Goal: Transaction & Acquisition: Download file/media

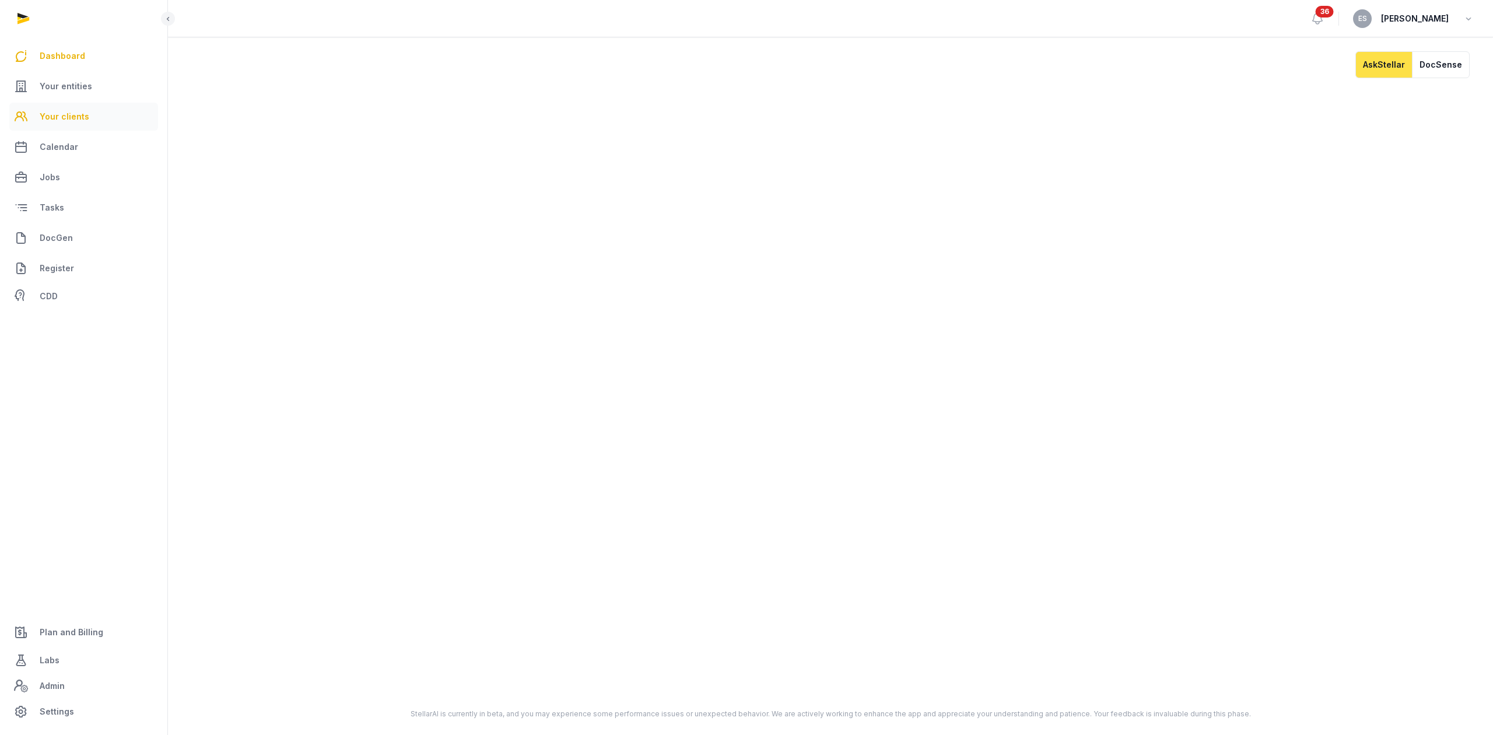
click at [80, 120] on span "Your clients" at bounding box center [65, 117] width 50 height 14
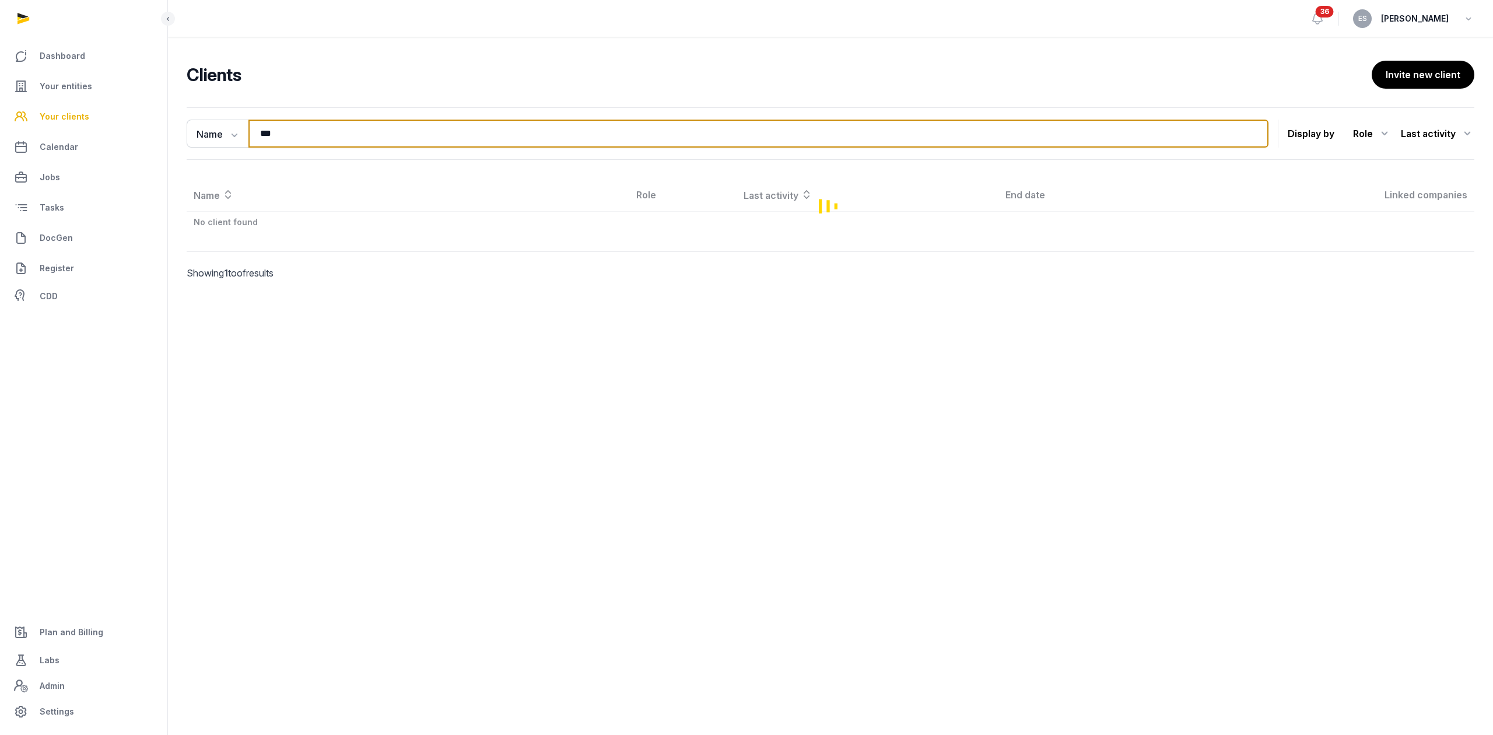
drag, startPoint x: 315, startPoint y: 127, endPoint x: 135, endPoint y: 128, distance: 180.2
click at [135, 128] on div "Dashboard Your entities Your clients Calendar Jobs Tasks DocGen Register CDD Pl…" at bounding box center [746, 367] width 1493 height 735
drag, startPoint x: 348, startPoint y: 134, endPoint x: 93, endPoint y: 131, distance: 254.8
click at [94, 131] on div "Dashboard Your entities Your clients Calendar Jobs Tasks DocGen Register CDD Pl…" at bounding box center [746, 367] width 1493 height 735
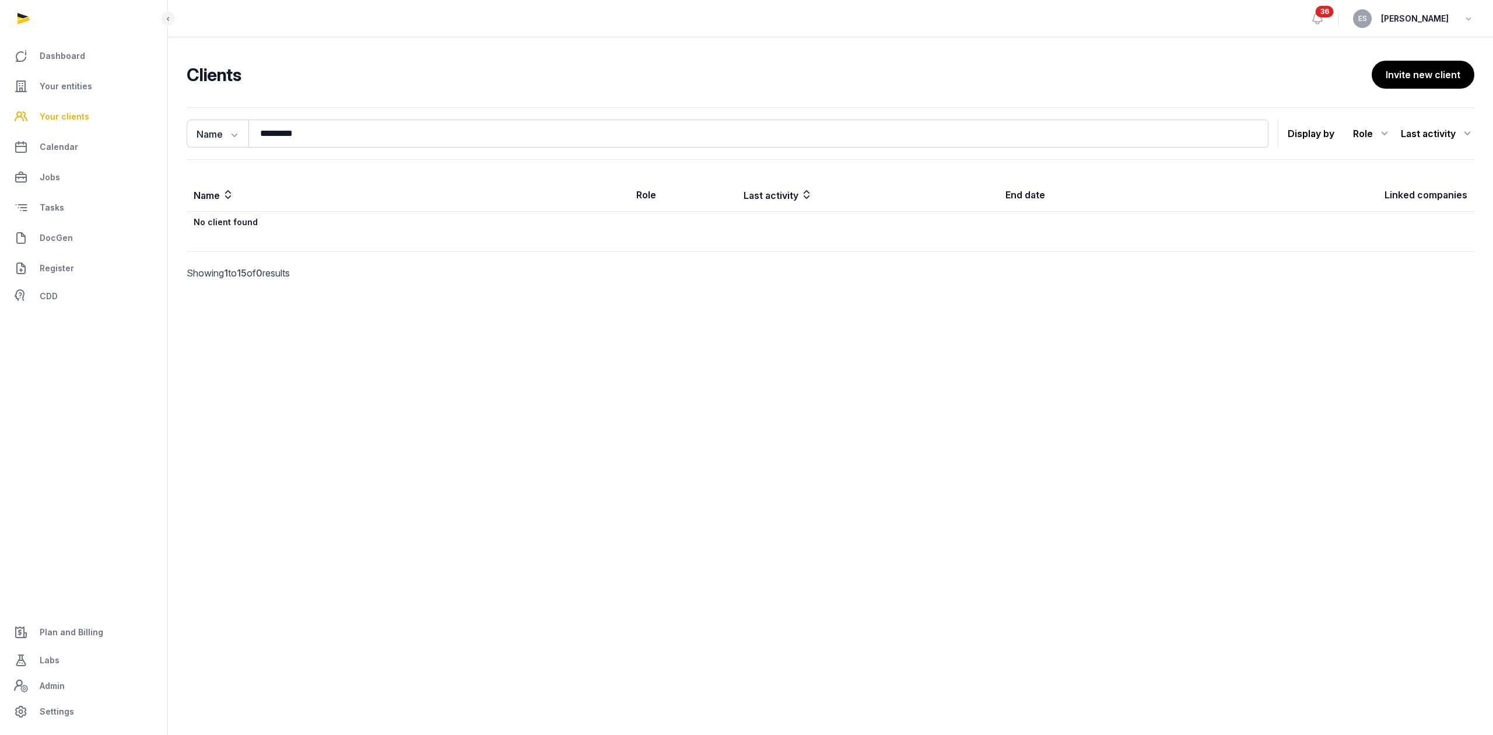
click at [440, 325] on main "Clients Invite new client Name Name Email Entity ********* Search Display by Ro…" at bounding box center [830, 184] width 1325 height 294
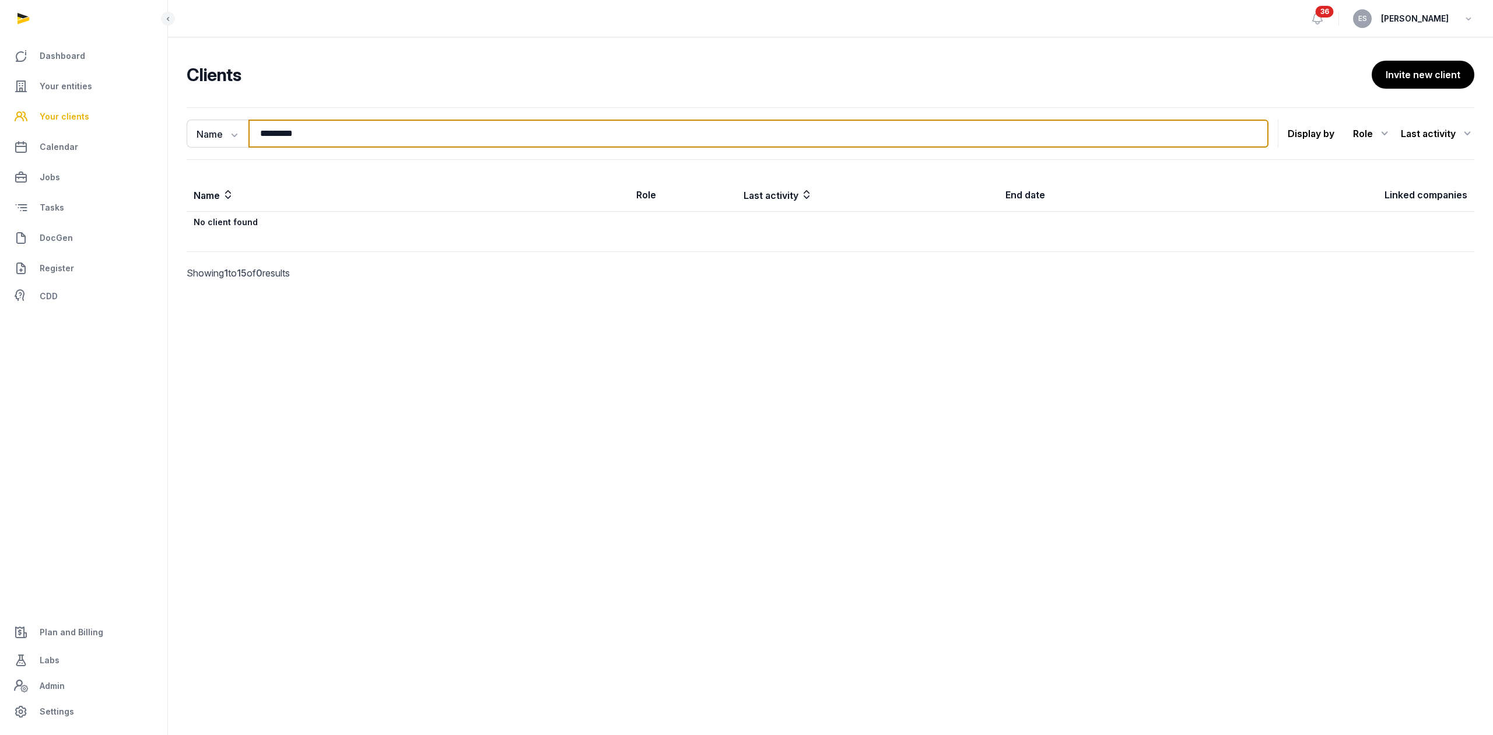
drag, startPoint x: 346, startPoint y: 133, endPoint x: 115, endPoint y: 124, distance: 231.7
click at [127, 124] on div "Dashboard Your entities Your clients Calendar Jobs Tasks DocGen Register CDD Pl…" at bounding box center [746, 367] width 1493 height 735
type input "***"
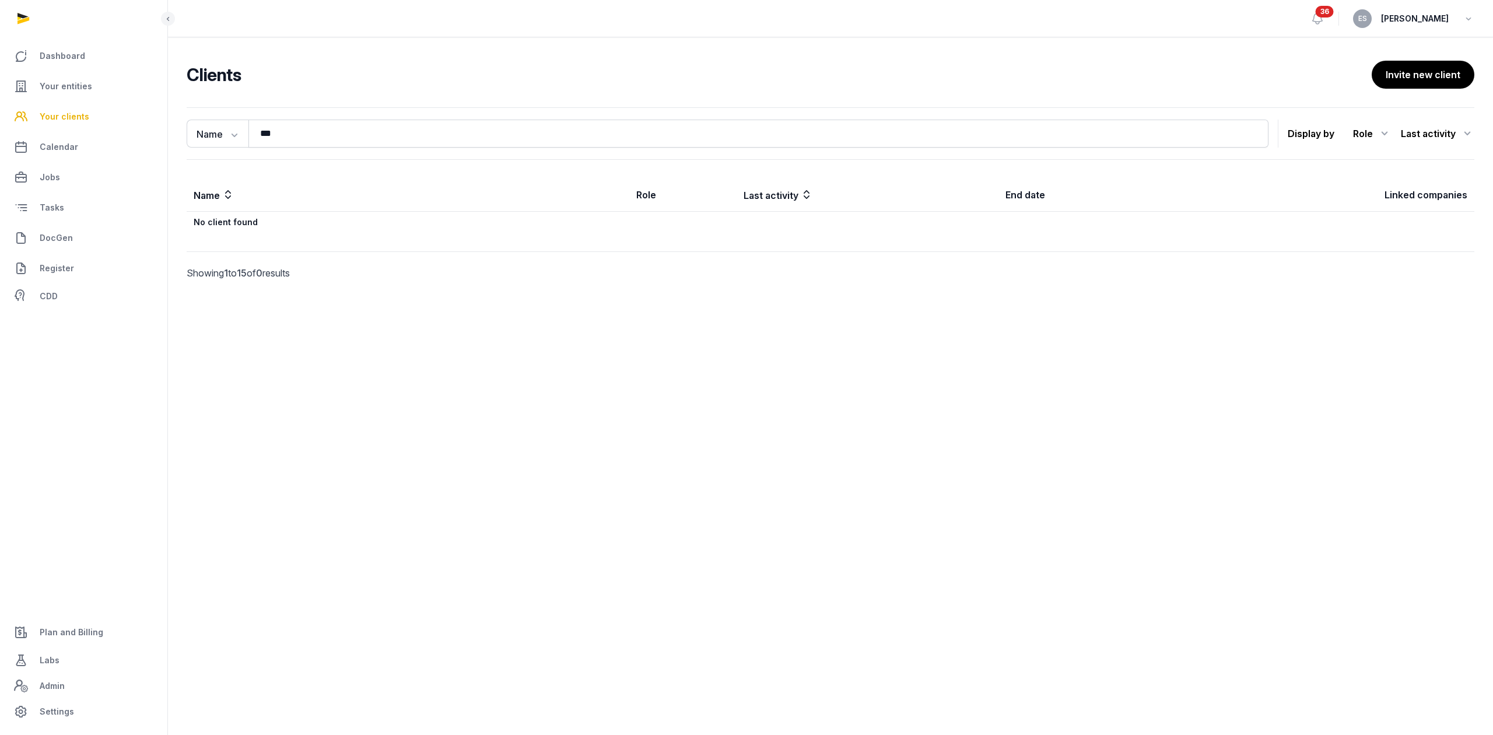
click at [241, 451] on main "Open sidebar 36 ES [PERSON_NAME] Clients Invite new client Name Name Email Enti…" at bounding box center [746, 367] width 1493 height 735
click at [96, 94] on link "Your entities" at bounding box center [83, 86] width 149 height 28
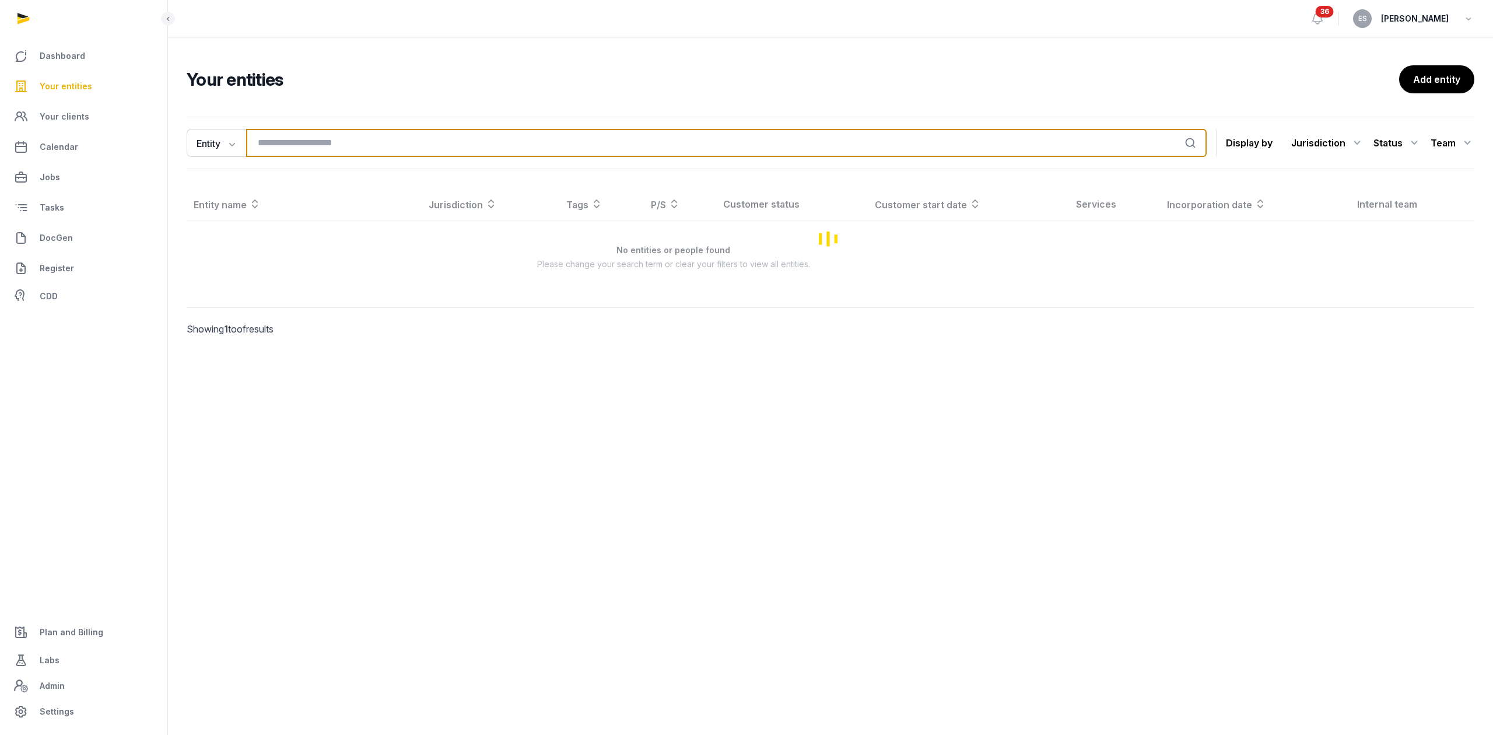
click at [327, 142] on input "search" at bounding box center [726, 143] width 960 height 28
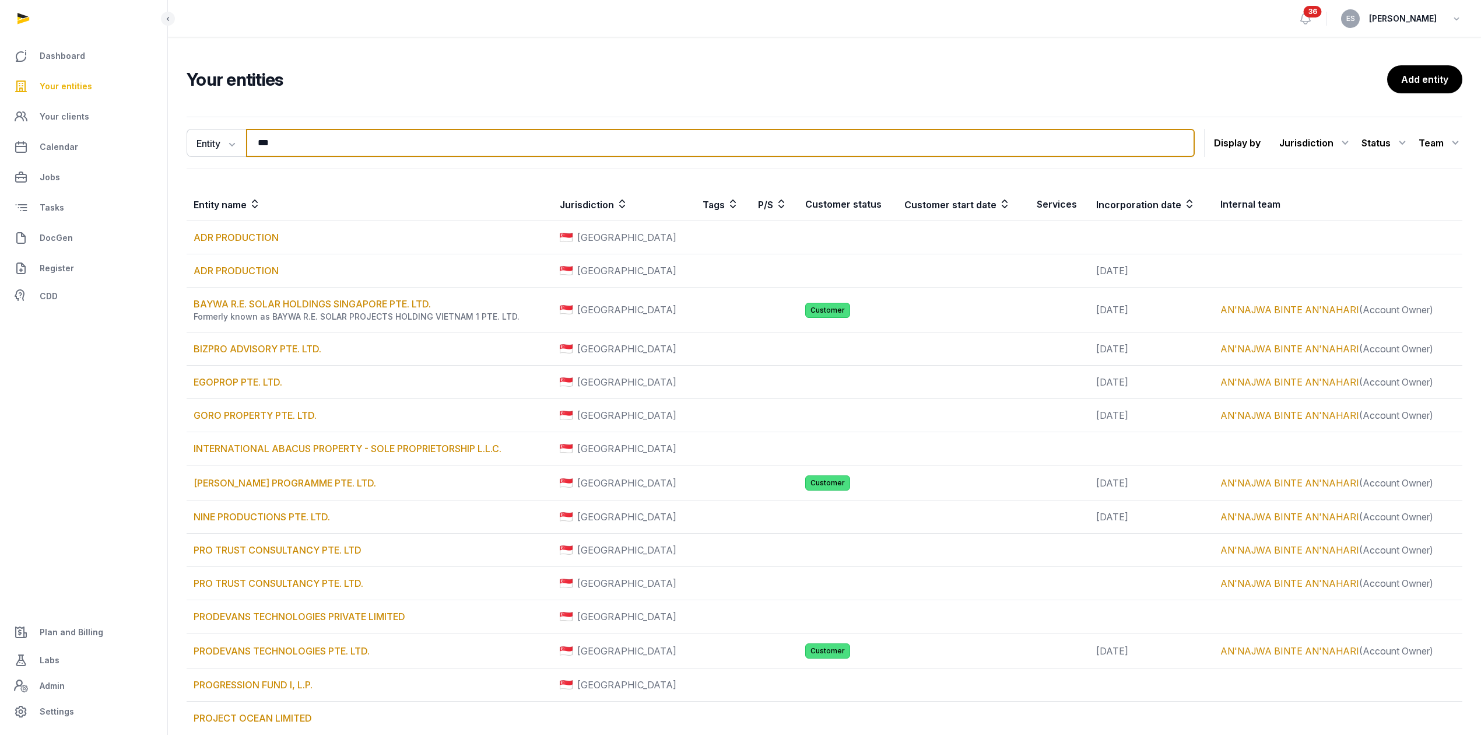
type input "**********"
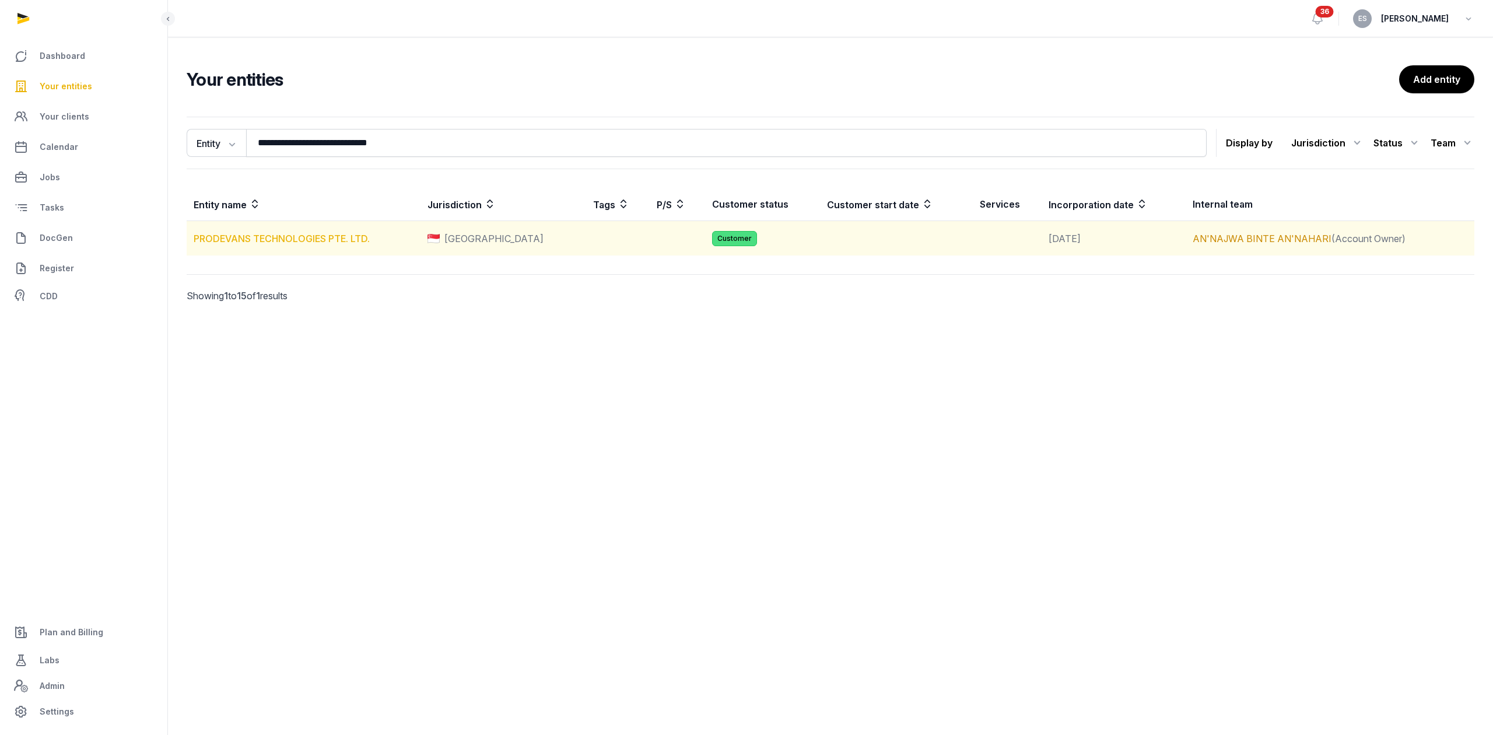
click at [303, 237] on link "PRODEVANS TECHNOLOGIES PTE. LTD." at bounding box center [282, 239] width 176 height 12
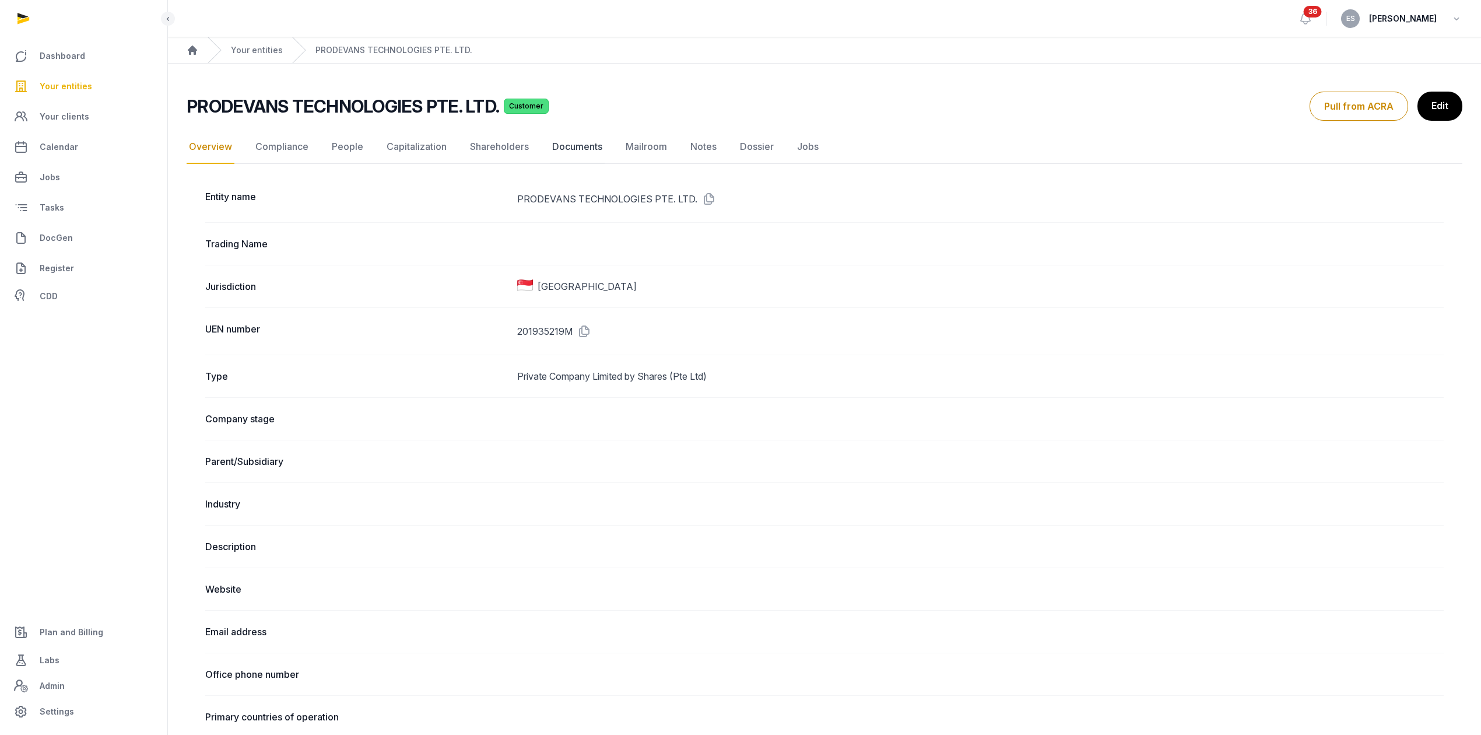
click at [598, 150] on link "Documents" at bounding box center [577, 147] width 55 height 34
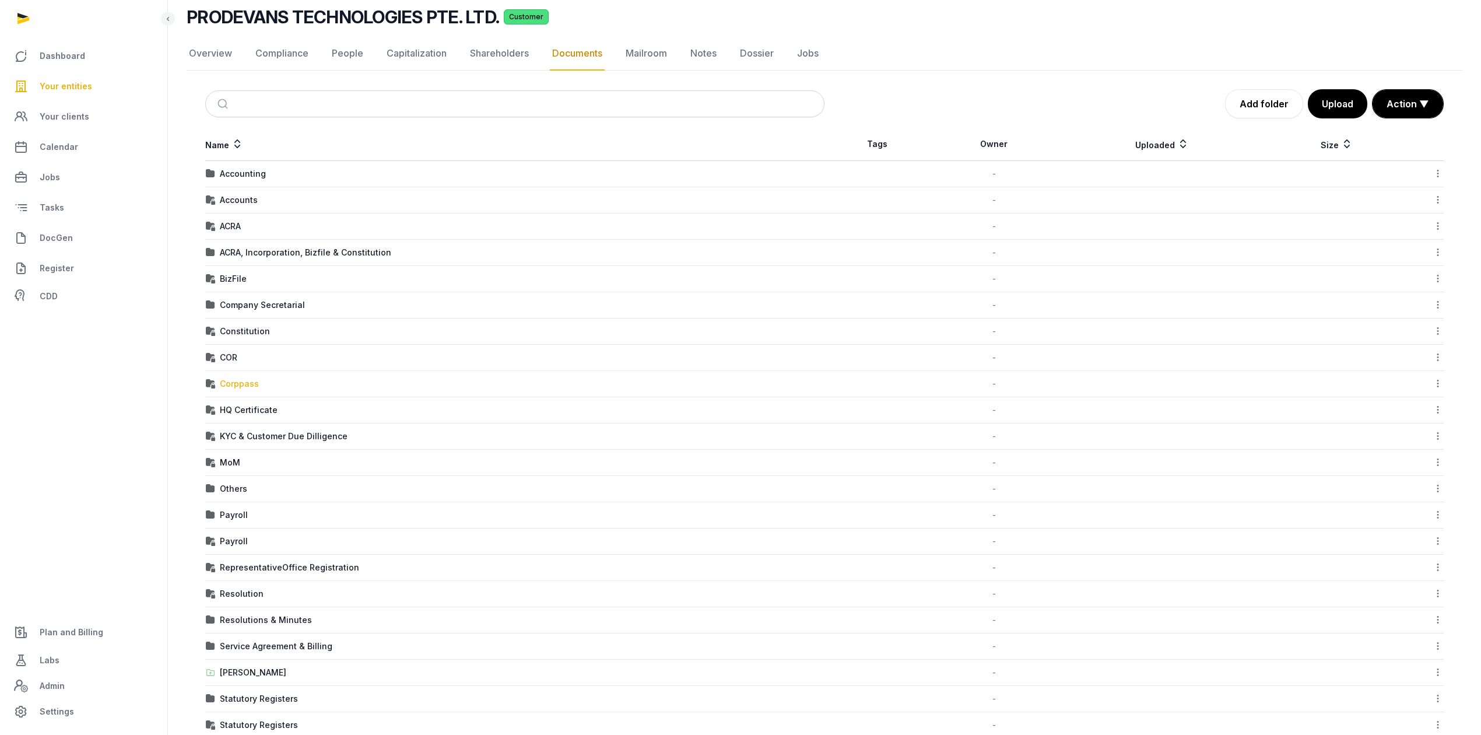
scroll to position [353, 0]
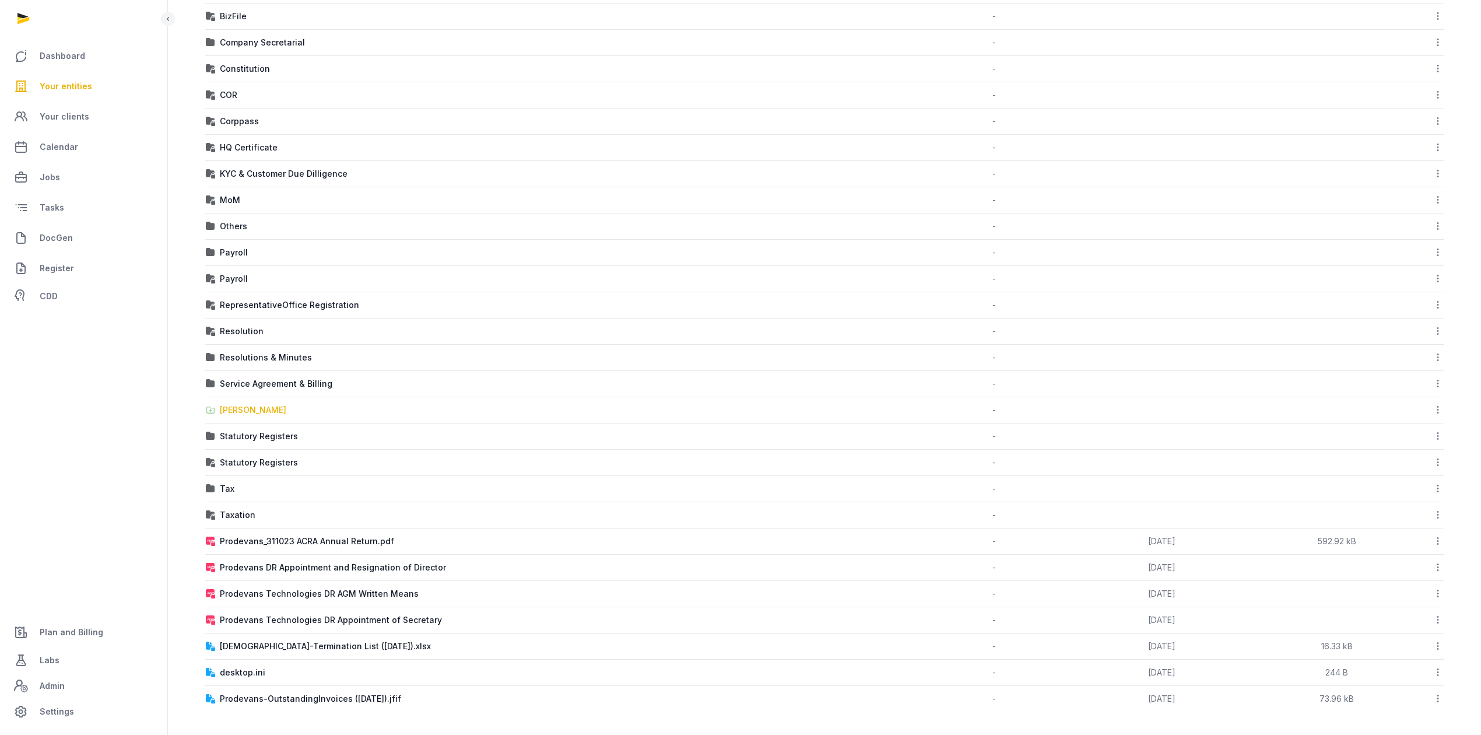
click at [234, 408] on div "[PERSON_NAME]" at bounding box center [253, 410] width 66 height 12
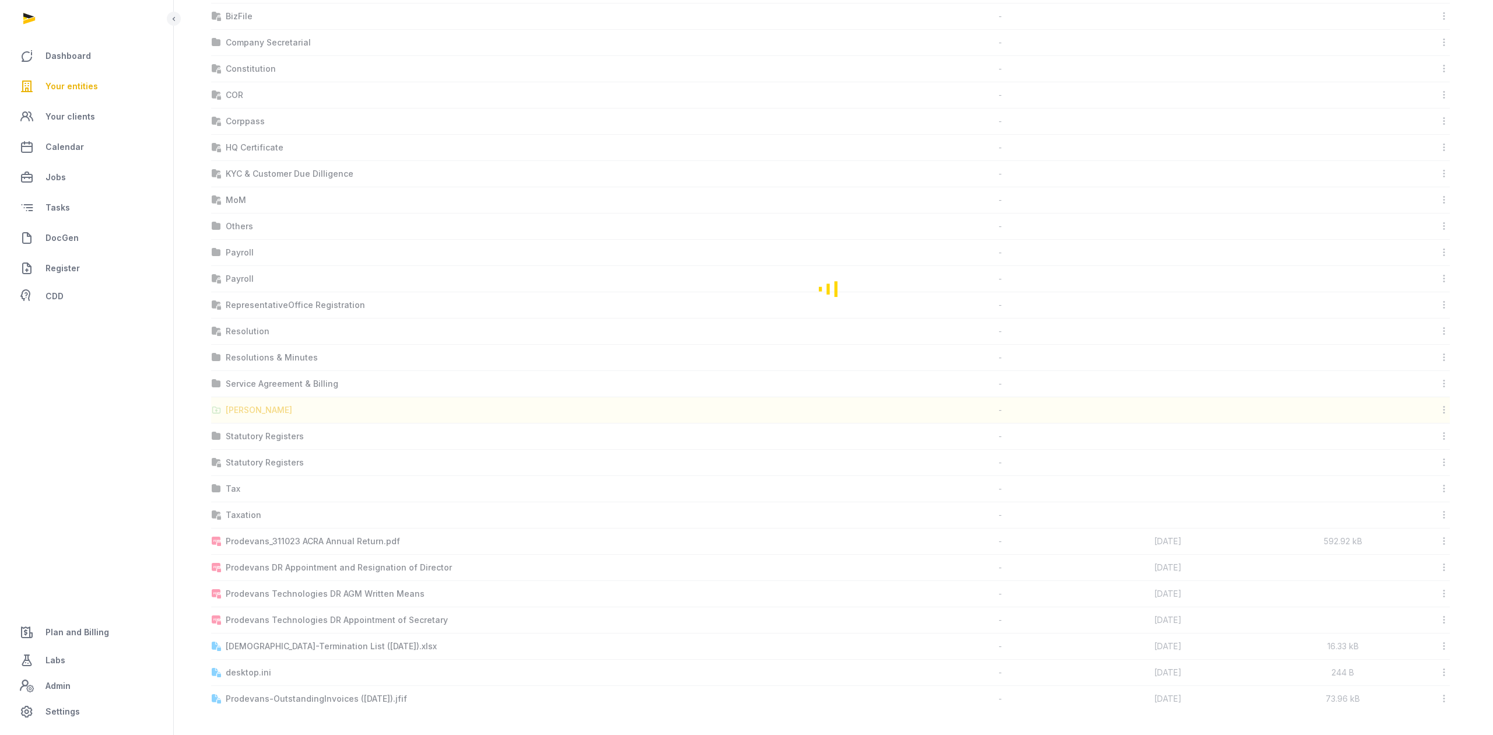
scroll to position [0, 0]
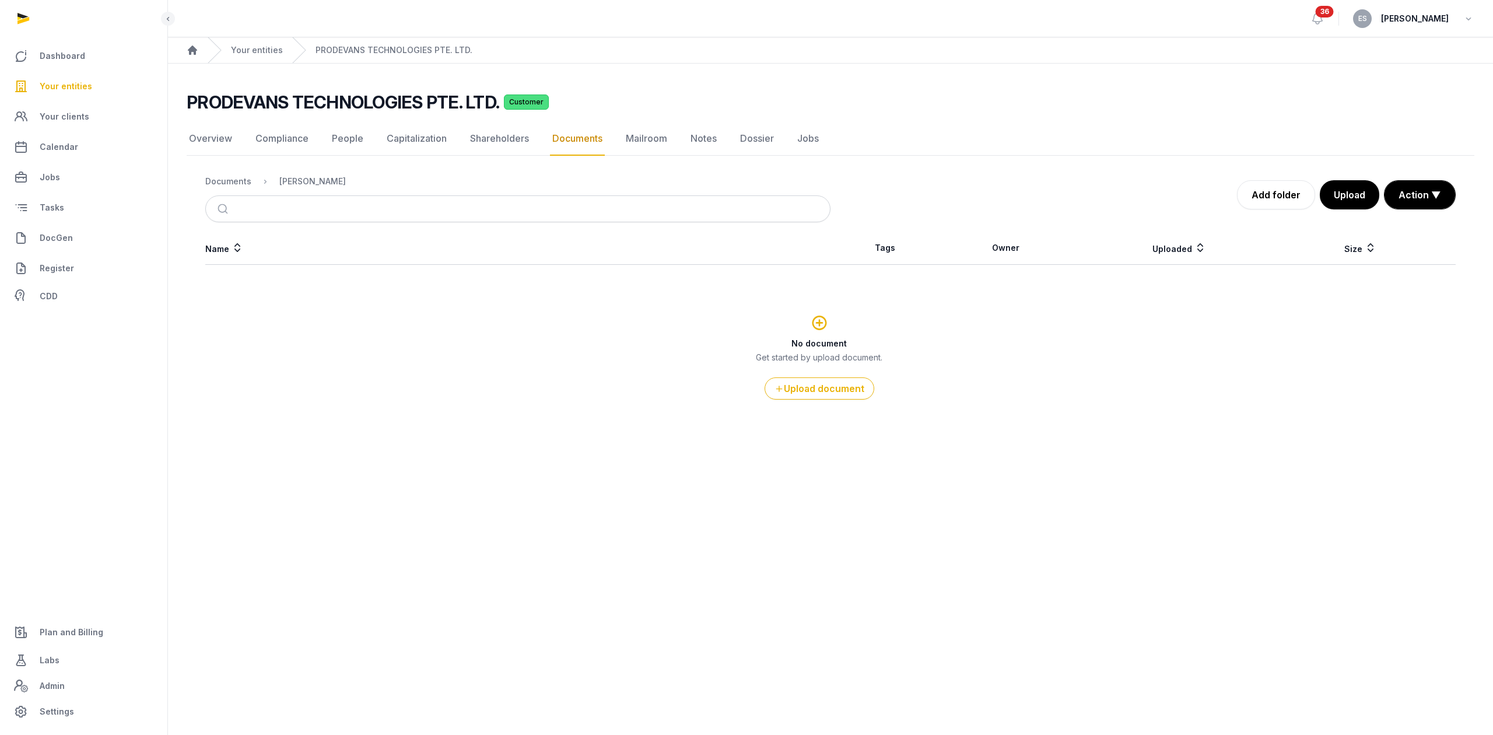
click at [546, 143] on nav "Overview Compliance People Capitalization Shareholders Documents Mailroom Notes…" at bounding box center [830, 139] width 1287 height 34
click at [556, 142] on link "Documents" at bounding box center [577, 139] width 55 height 34
click at [229, 181] on div "Documents" at bounding box center [228, 181] width 46 height 12
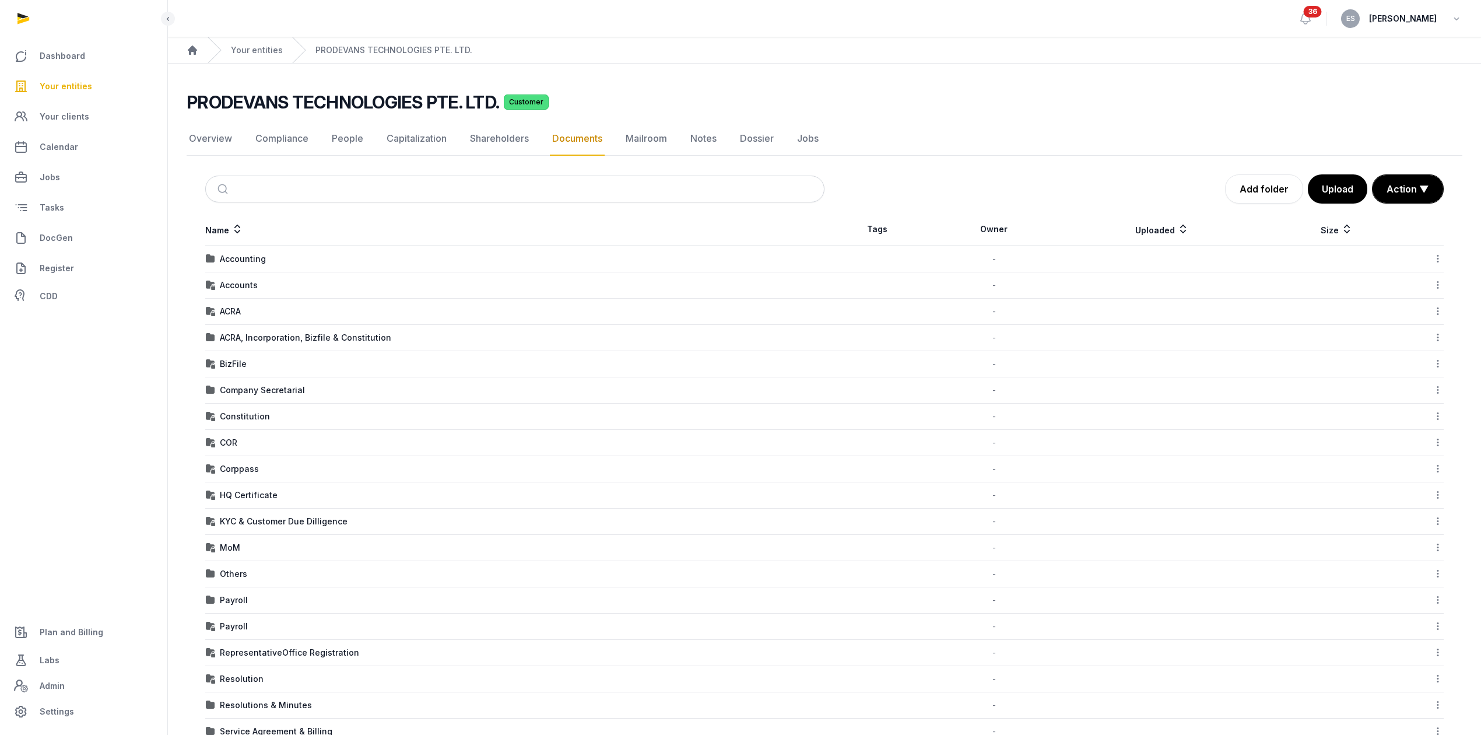
click at [252, 293] on td "Accounts" at bounding box center [514, 285] width 619 height 26
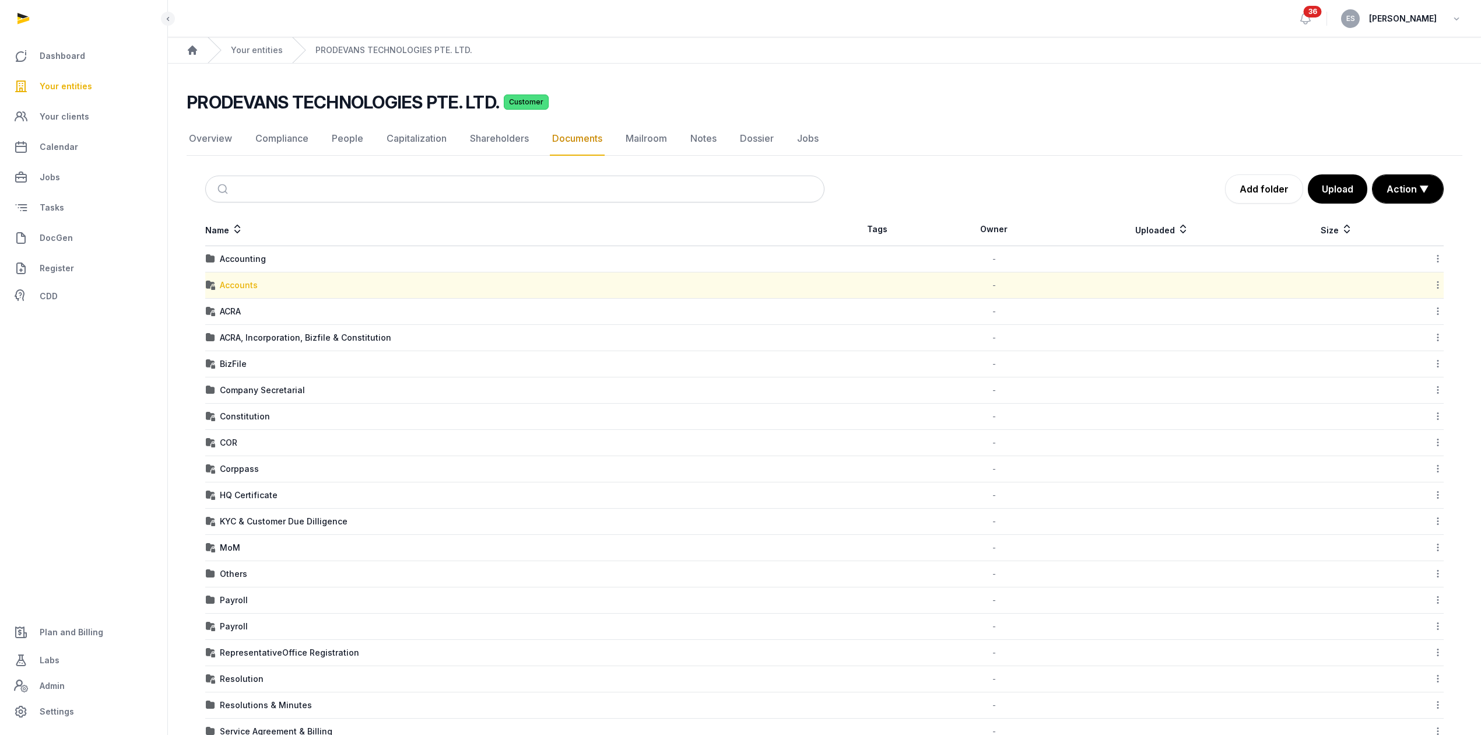
click at [250, 288] on div "Accounts" at bounding box center [239, 285] width 38 height 12
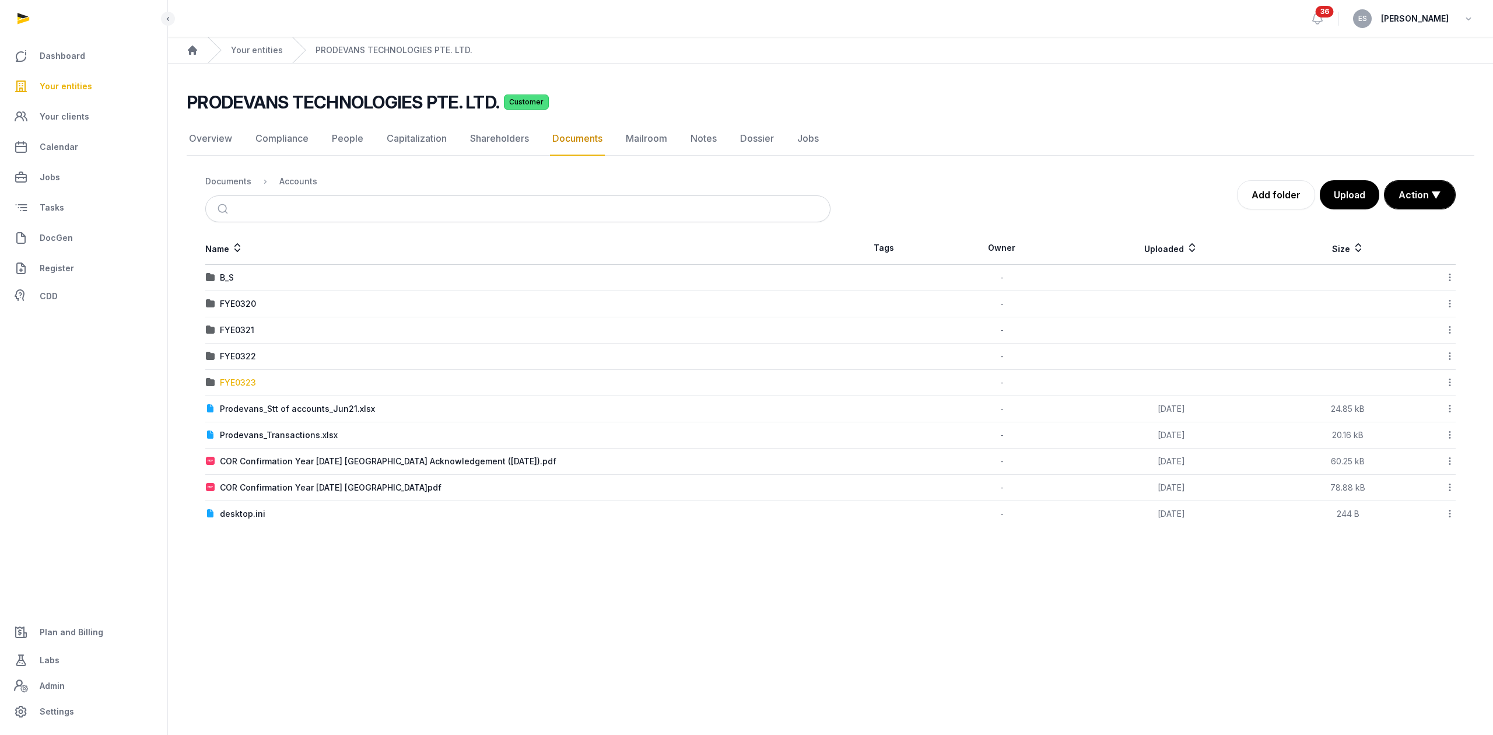
click at [239, 388] on div "FYE0323" at bounding box center [238, 383] width 36 height 12
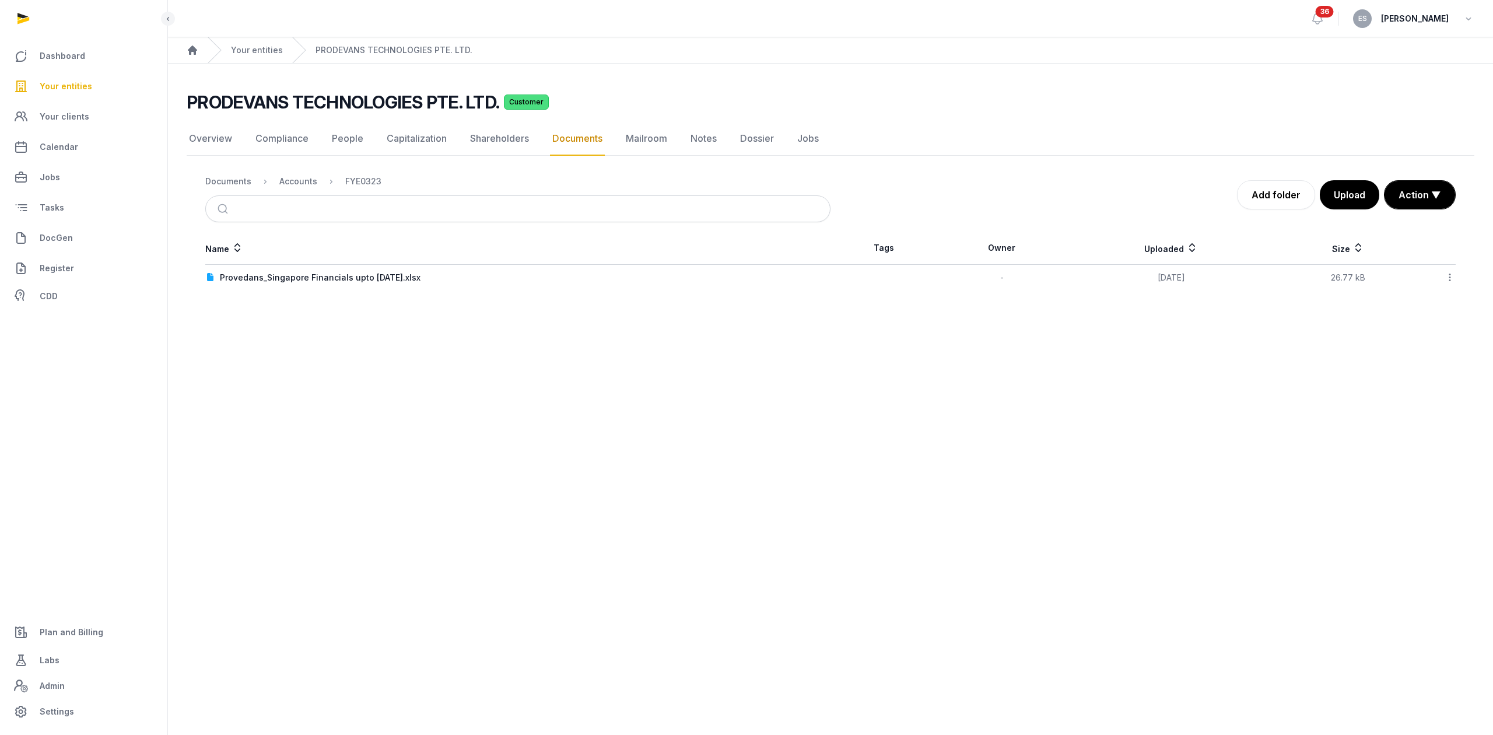
click at [550, 141] on link "Documents" at bounding box center [577, 139] width 55 height 34
click at [299, 184] on div "Accounts" at bounding box center [298, 181] width 38 height 12
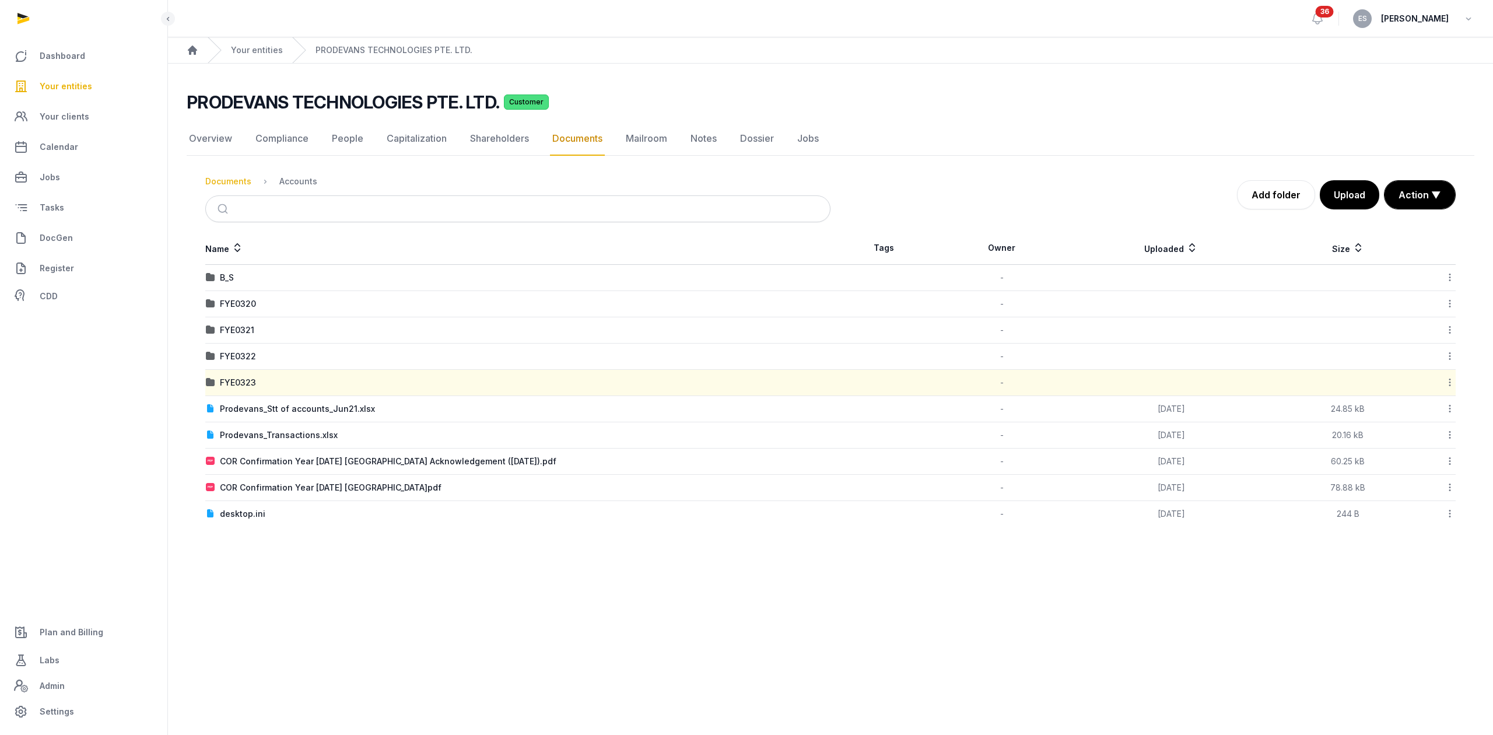
click at [234, 184] on div "Documents" at bounding box center [228, 181] width 46 height 12
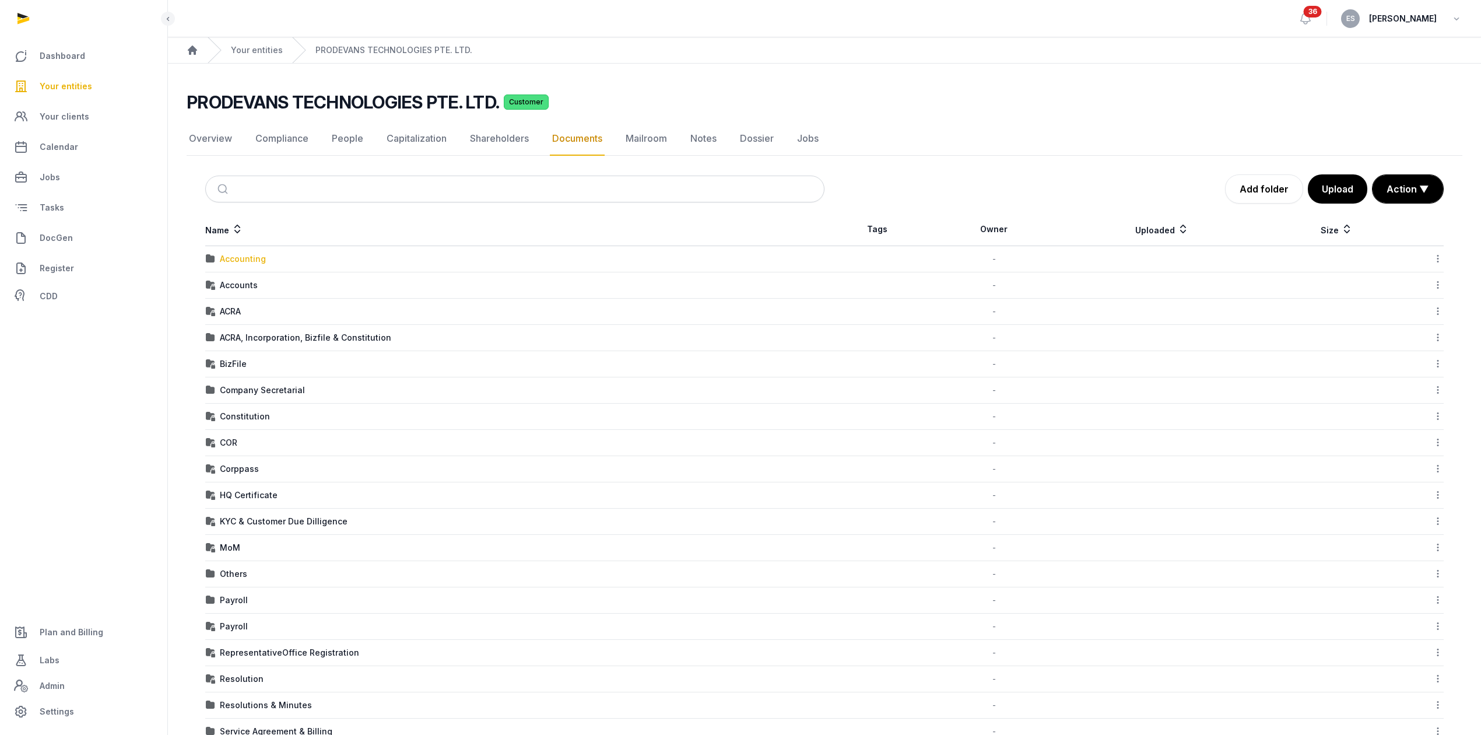
click at [257, 257] on div "Accounting" at bounding box center [243, 259] width 46 height 12
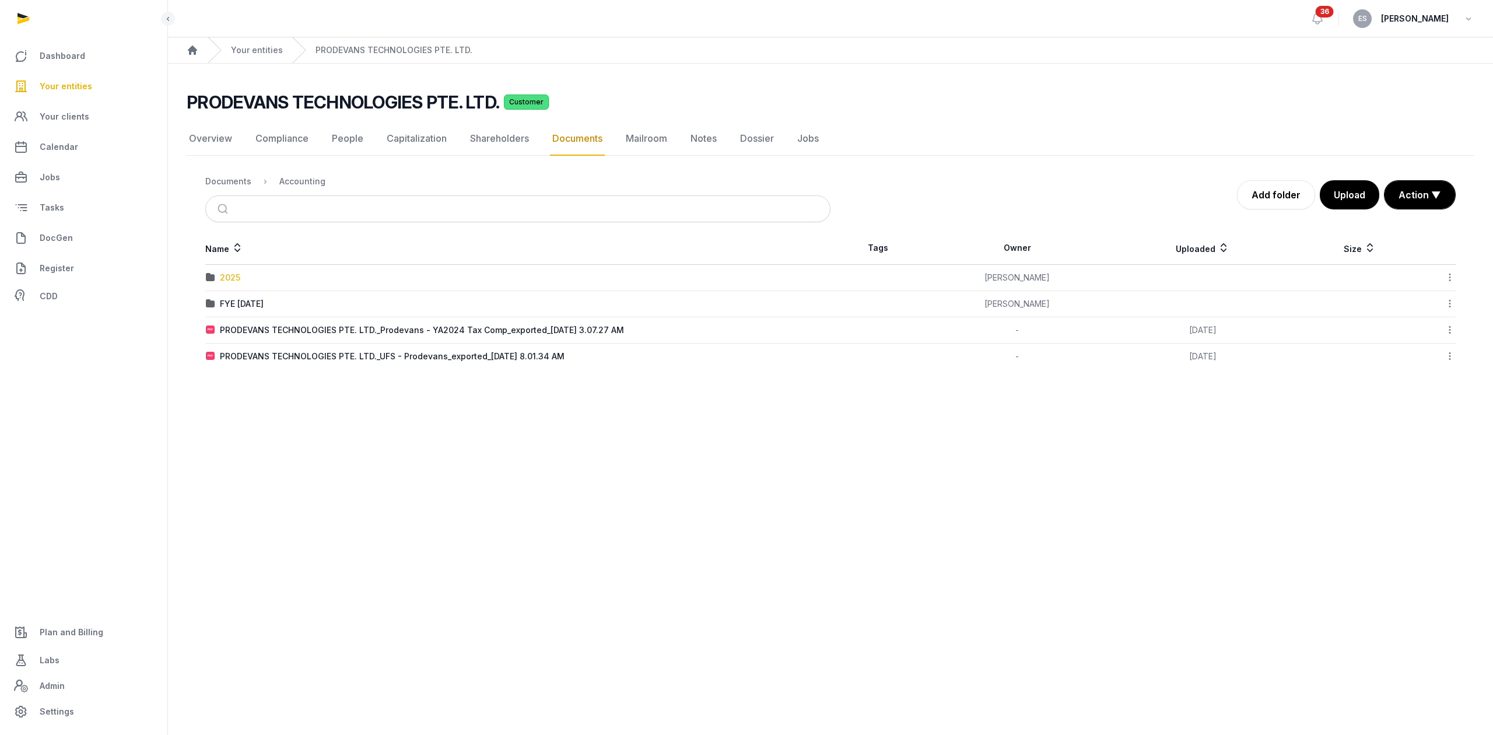
click at [230, 276] on div "2025" at bounding box center [230, 278] width 20 height 12
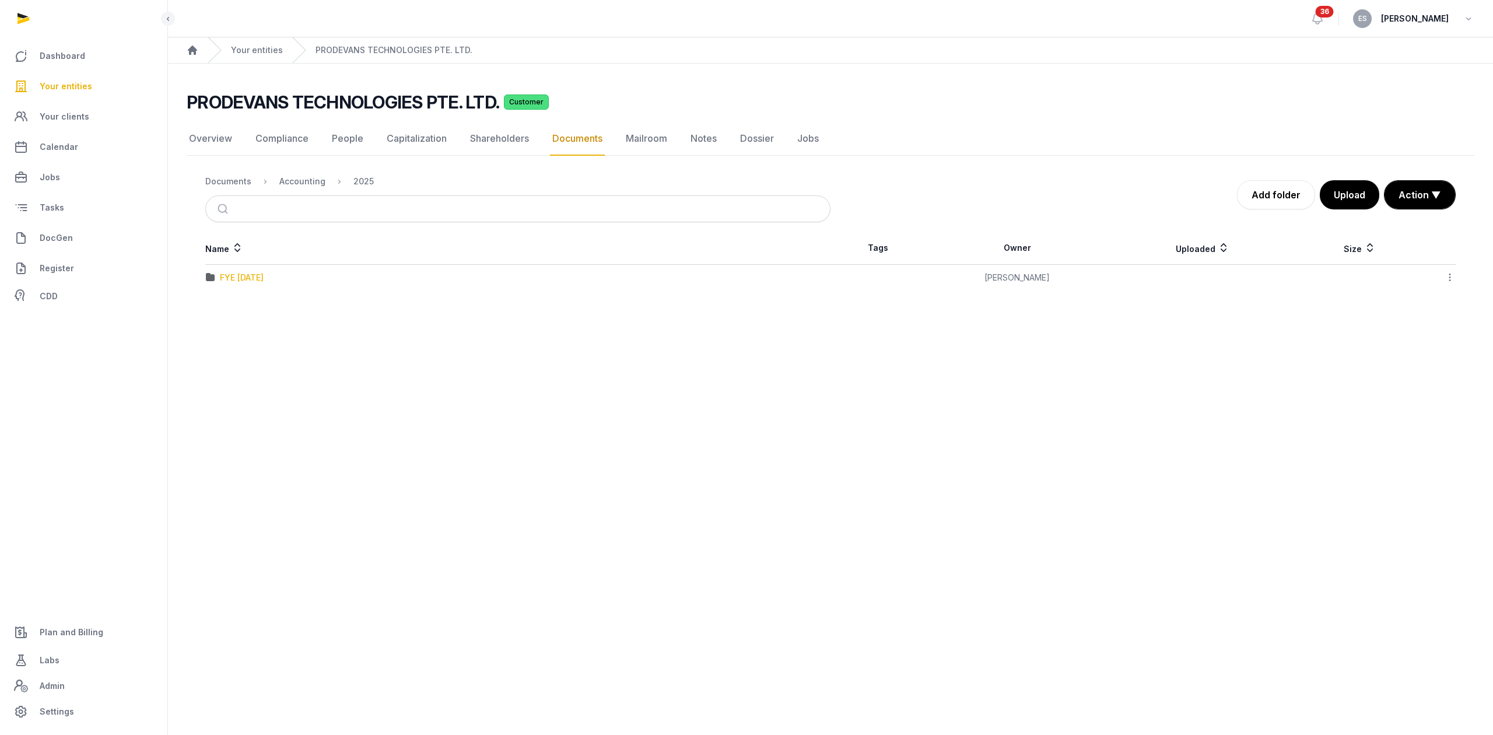
click at [264, 282] on div "FYE [DATE]" at bounding box center [242, 278] width 44 height 12
click at [437, 280] on div "Prodevans PTE-[GEOGRAPHIC_DATA] - F Y 24-25 -to be mailed.xlsx" at bounding box center [356, 278] width 272 height 12
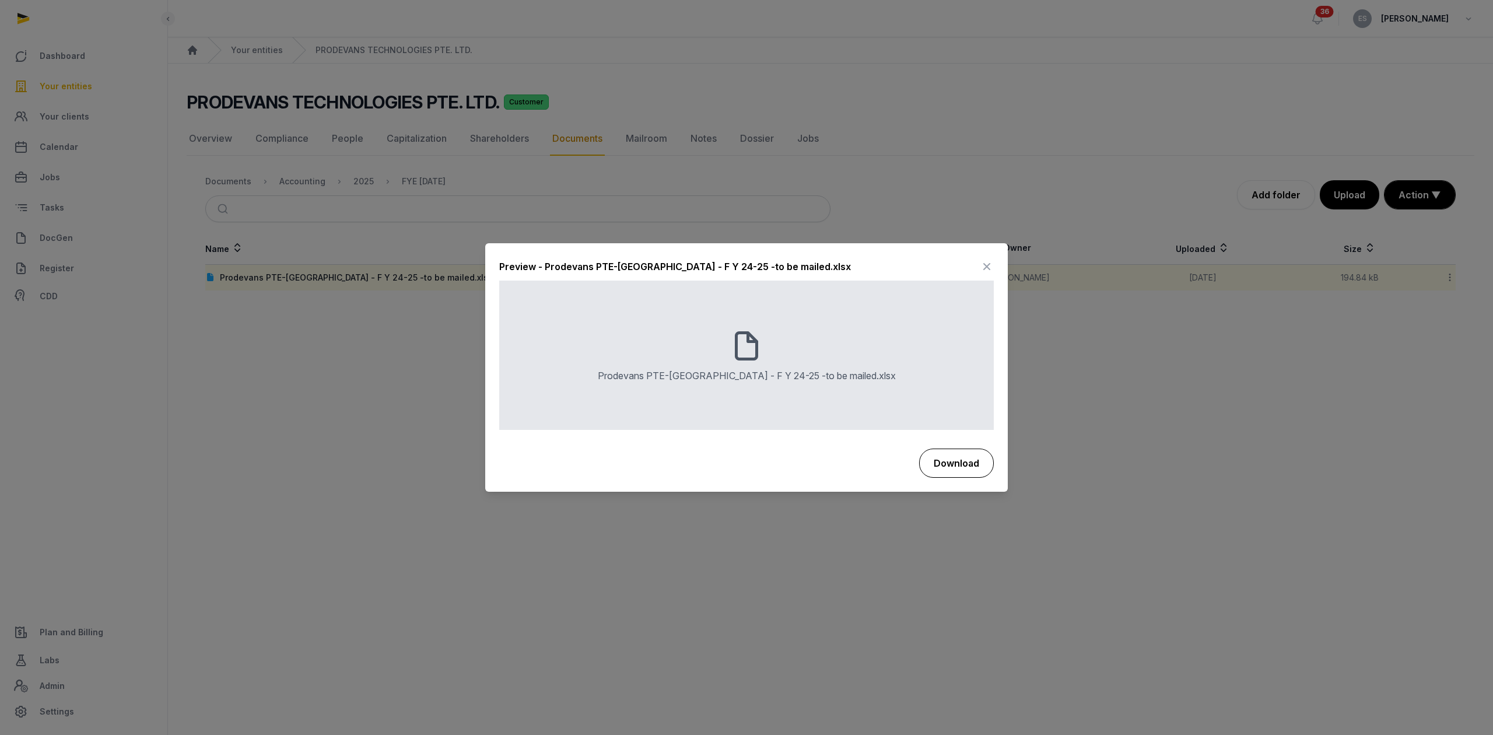
click at [959, 464] on button "Download" at bounding box center [956, 462] width 75 height 29
